Goal: Task Accomplishment & Management: Use online tool/utility

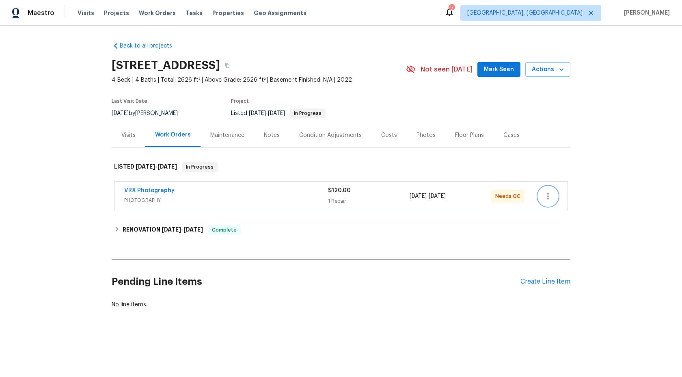
click at [547, 195] on icon "button" at bounding box center [548, 196] width 10 height 10
click at [312, 204] on div at bounding box center [341, 188] width 682 height 377
click at [299, 197] on span "PHOTOGRAPHY" at bounding box center [226, 200] width 204 height 8
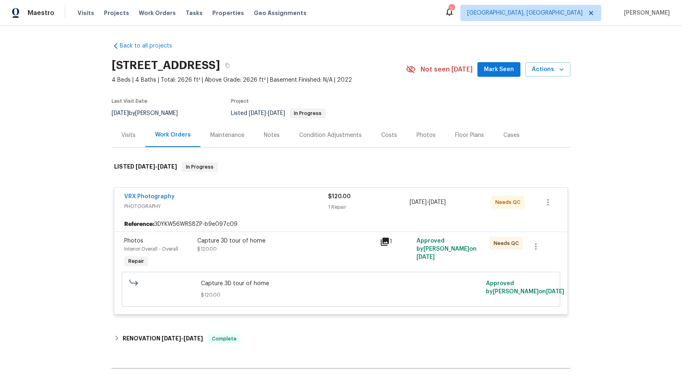
click at [294, 254] on div "Capture 3D tour of home $120.00" at bounding box center [286, 252] width 183 height 37
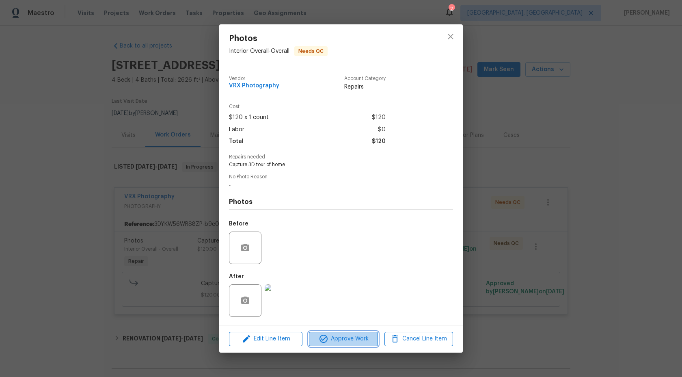
click at [338, 337] on span "Approve Work" at bounding box center [343, 339] width 64 height 10
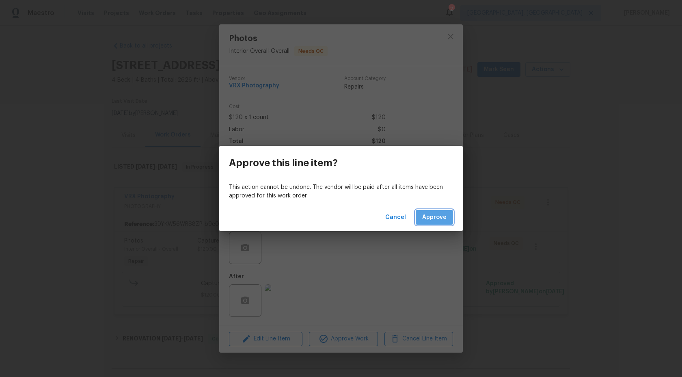
click at [444, 213] on span "Approve" at bounding box center [434, 217] width 24 height 10
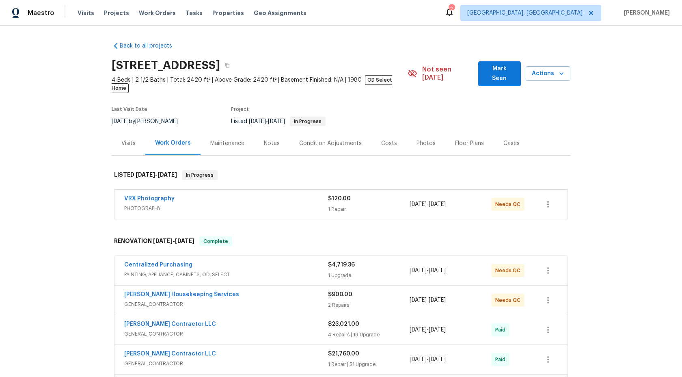
click at [357, 196] on div "$120.00 1 Repair" at bounding box center [369, 204] width 82 height 19
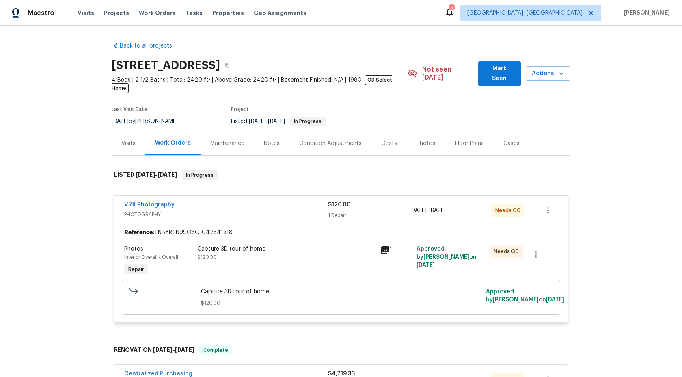
click at [314, 253] on div "Capture 3D tour of home $120.00" at bounding box center [286, 253] width 178 height 16
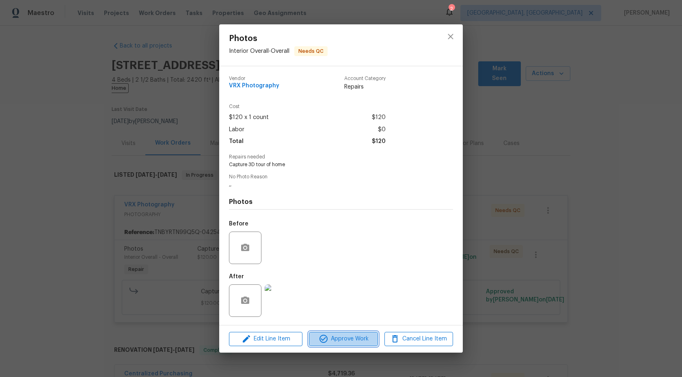
click at [339, 337] on span "Approve Work" at bounding box center [343, 339] width 64 height 10
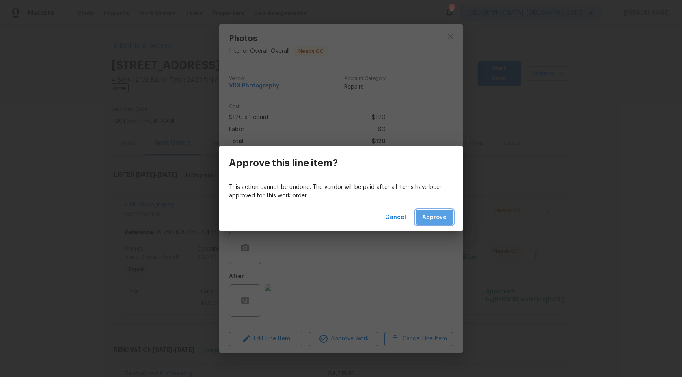
click at [439, 218] on span "Approve" at bounding box center [434, 217] width 24 height 10
